Goal: Transaction & Acquisition: Purchase product/service

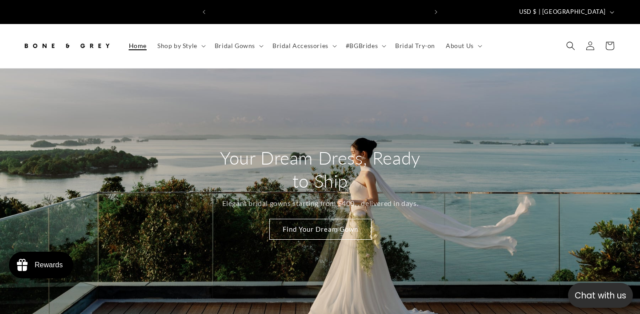
scroll to position [0, 216]
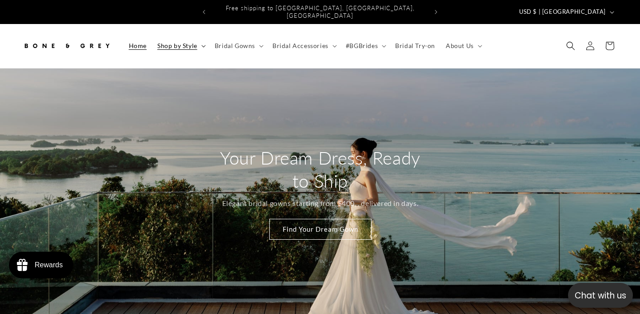
click at [182, 42] on span "Shop by Style" at bounding box center [177, 46] width 40 height 8
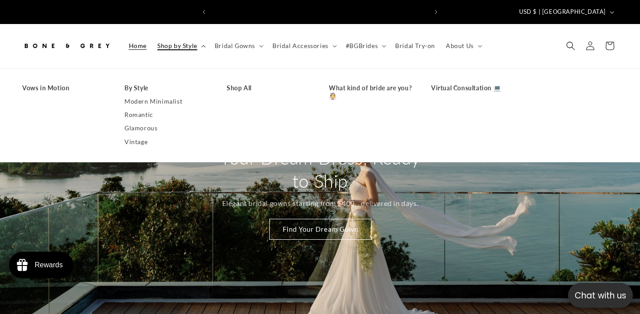
scroll to position [0, 432]
click at [242, 42] on span "Bridal Gowns" at bounding box center [235, 46] width 40 height 8
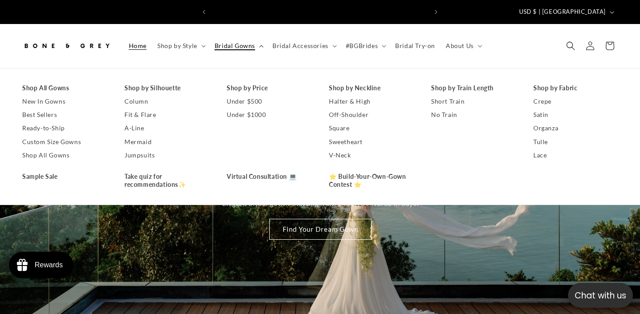
scroll to position [0, 0]
click at [441, 111] on link "No Train" at bounding box center [473, 114] width 84 height 13
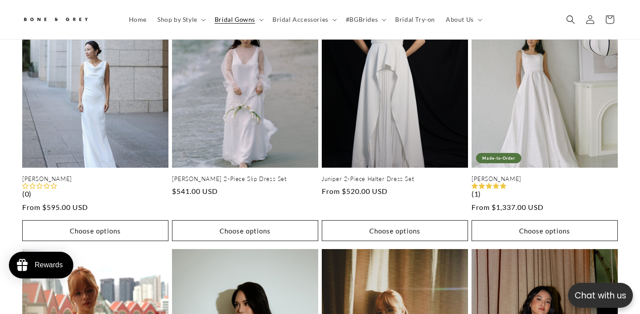
scroll to position [522, 0]
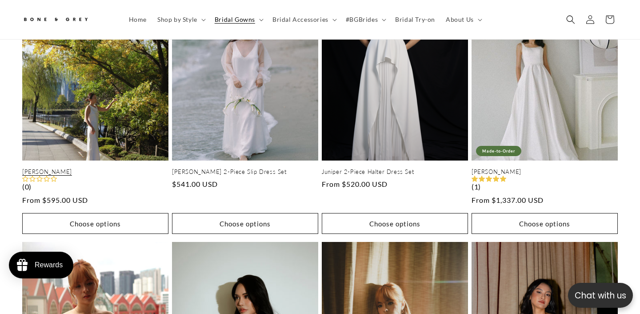
click at [82, 168] on link "[PERSON_NAME]" at bounding box center [95, 172] width 146 height 8
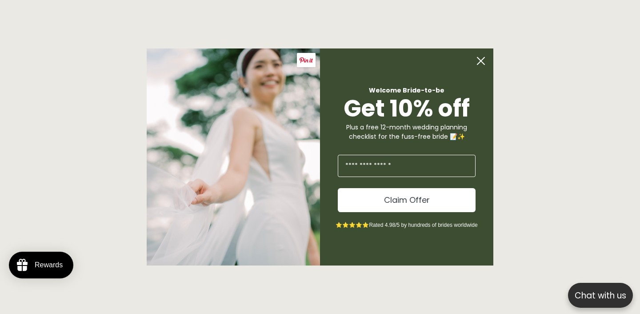
scroll to position [0, 432]
click at [482, 59] on icon "Close dialog" at bounding box center [481, 61] width 18 height 18
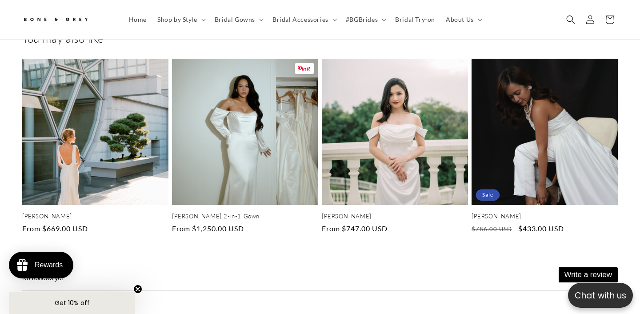
scroll to position [0, 216]
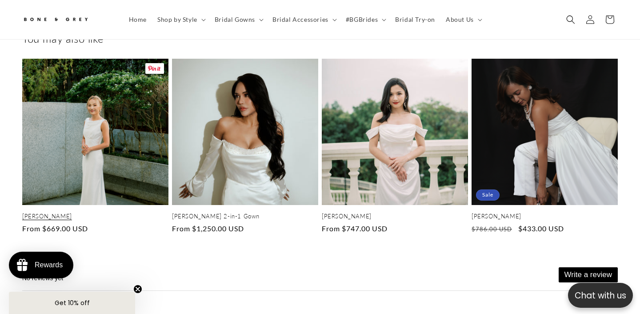
click at [86, 212] on link "[PERSON_NAME]" at bounding box center [95, 216] width 146 height 8
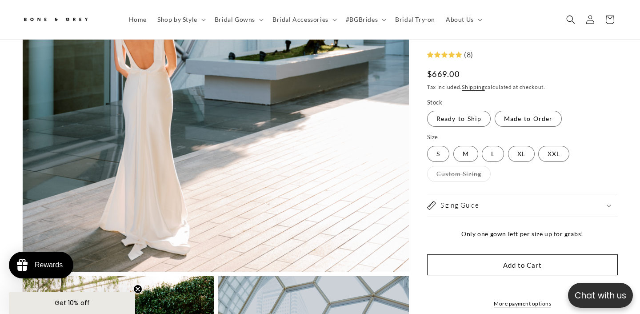
select select "**********"
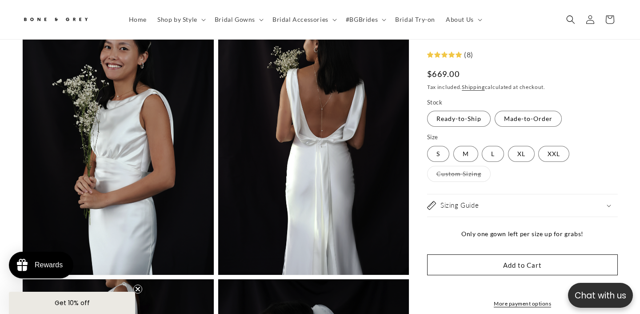
scroll to position [0, 432]
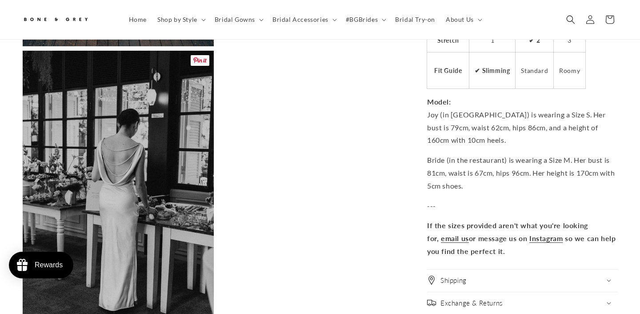
scroll to position [2070, 0]
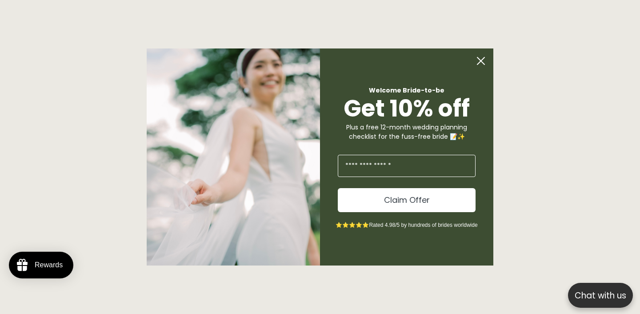
scroll to position [0, 432]
click at [478, 61] on circle "Close dialog" at bounding box center [480, 60] width 17 height 17
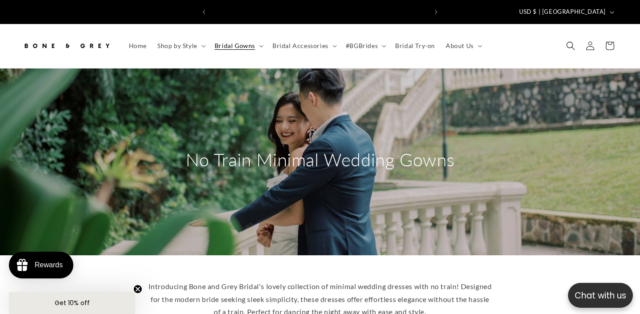
scroll to position [0, 0]
